Goal: Task Accomplishment & Management: Manage account settings

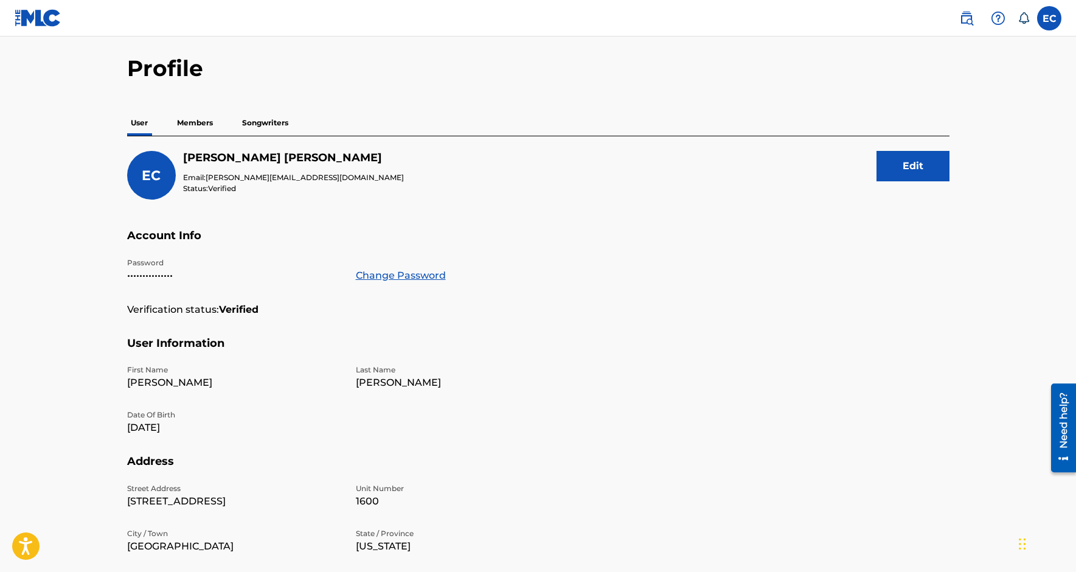
scroll to position [39, 0]
click at [969, 15] on img at bounding box center [966, 18] width 15 height 15
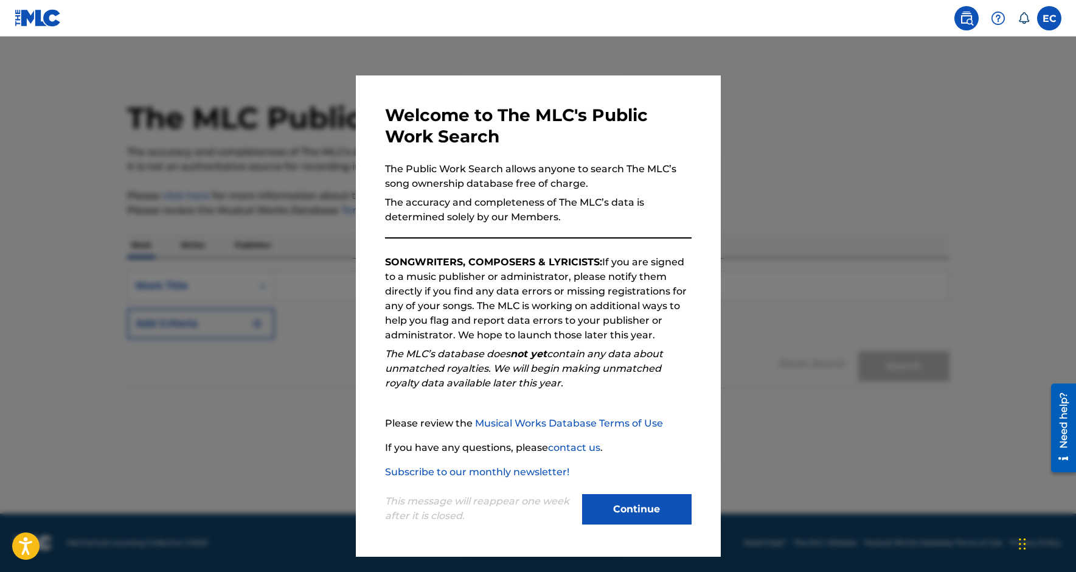
click at [767, 190] on div at bounding box center [538, 322] width 1076 height 572
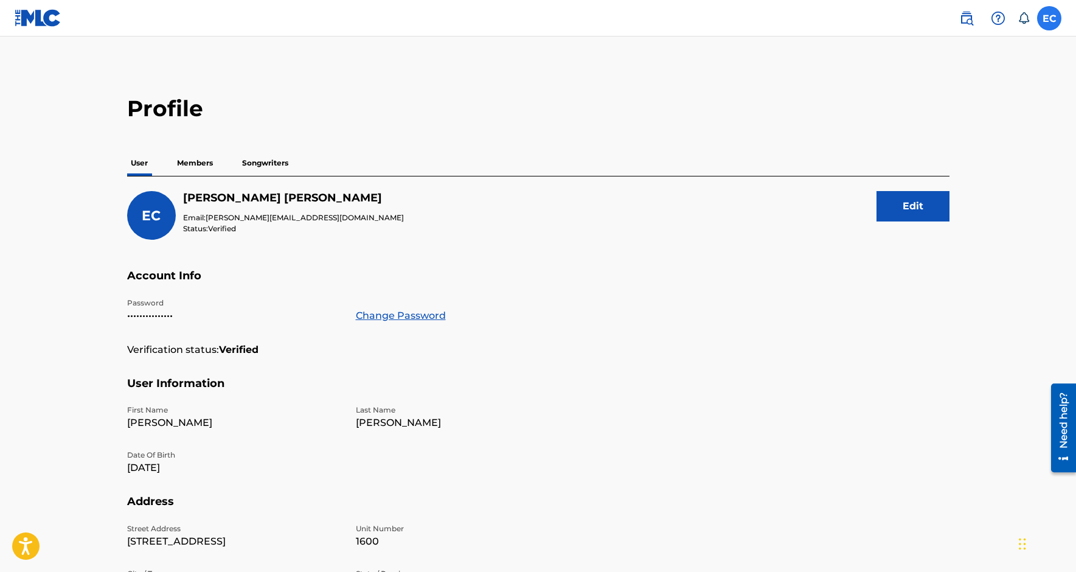
click at [1046, 12] on label at bounding box center [1049, 18] width 24 height 24
click at [1049, 18] on input "EC [PERSON_NAME] [PERSON_NAME][EMAIL_ADDRESS][DOMAIN_NAME] Notification Prefere…" at bounding box center [1049, 18] width 0 height 0
click at [1000, 131] on link "Notification Preferences" at bounding box center [961, 130] width 89 height 11
